Goal: Check status

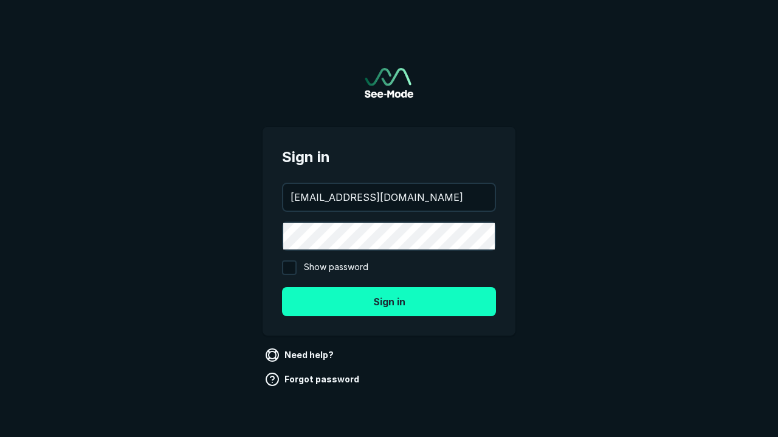
click at [389, 301] on button "Sign in" at bounding box center [389, 301] width 214 height 29
